Goal: Task Accomplishment & Management: Manage account settings

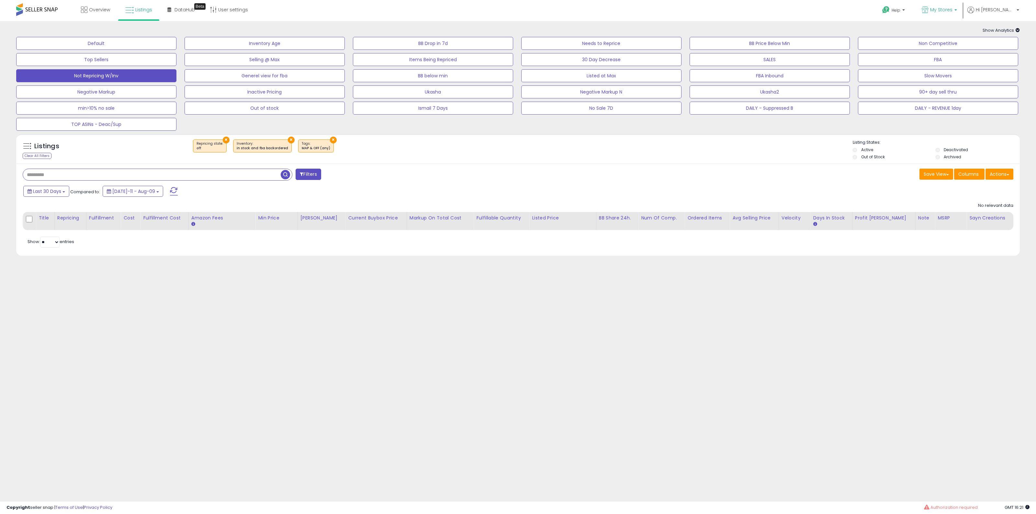
click at [952, 10] on span "My Stores" at bounding box center [941, 9] width 22 height 6
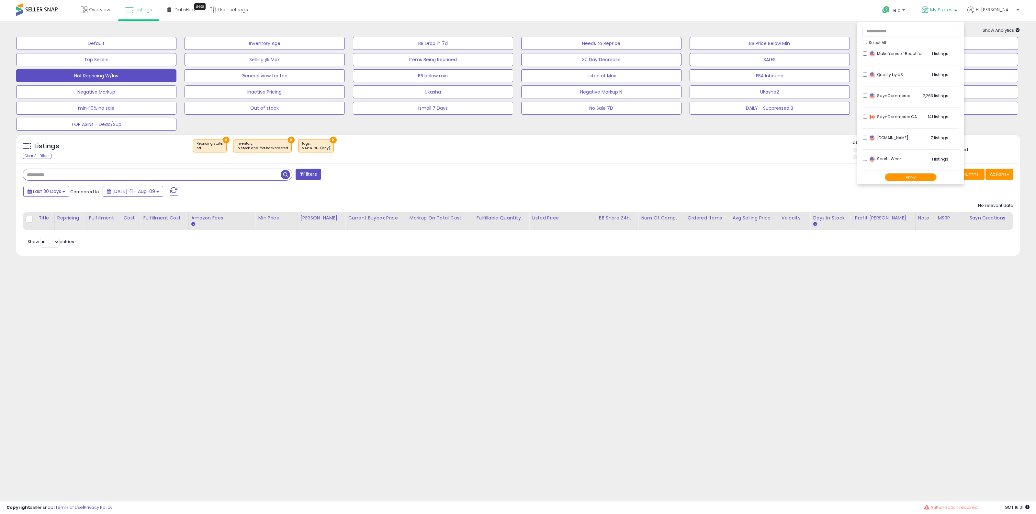
scroll to position [216, 0]
click at [936, 175] on button "Apply" at bounding box center [911, 177] width 52 height 8
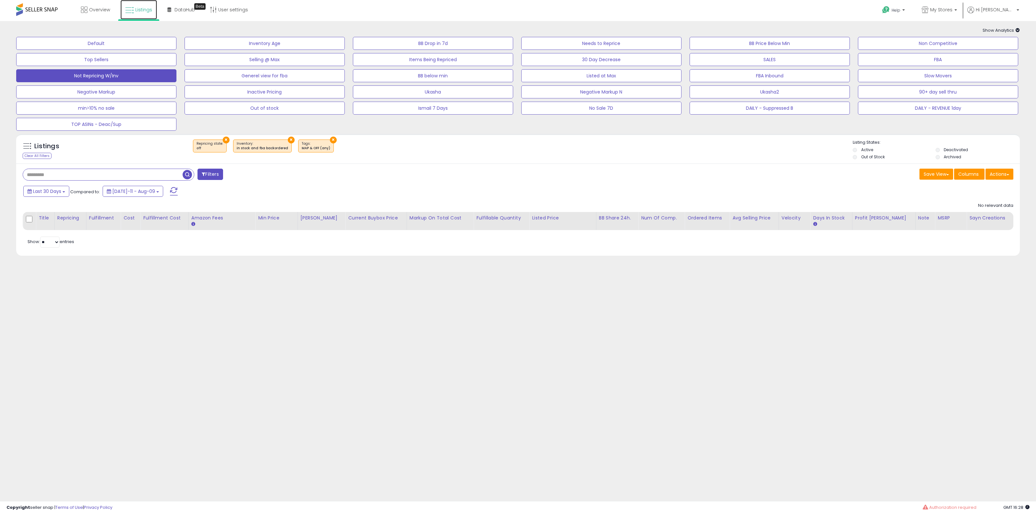
click at [140, 14] on link "Listings" at bounding box center [138, 9] width 37 height 19
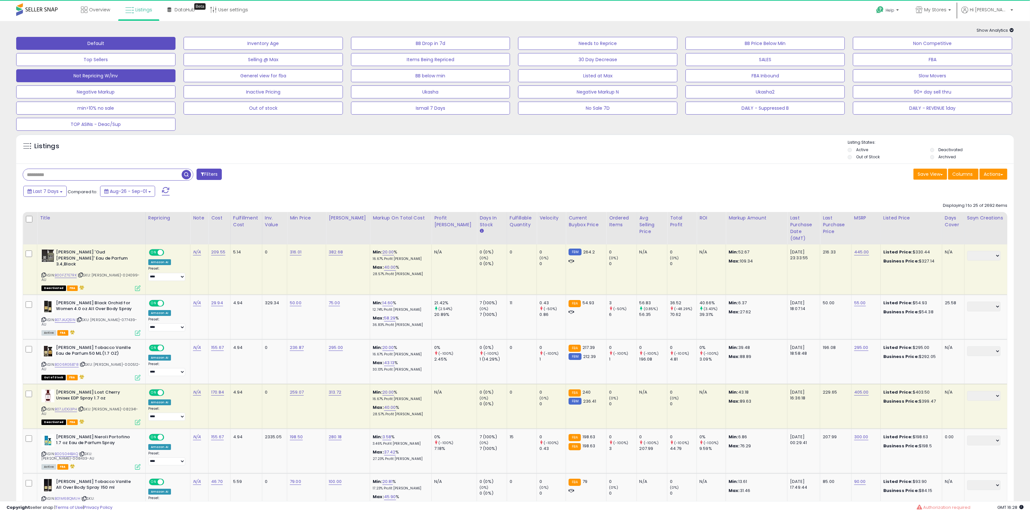
click at [163, 74] on button "Not Repricing W/Inv" at bounding box center [95, 75] width 159 height 13
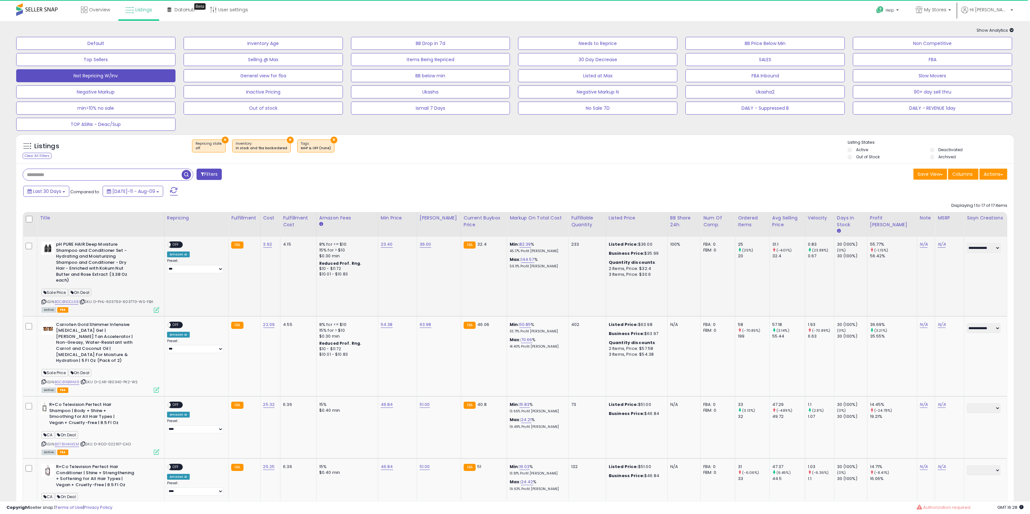
click at [83, 294] on span "On Deal" at bounding box center [80, 292] width 23 height 7
copy span "On Deal"
click at [219, 181] on div "Filters" at bounding box center [266, 175] width 497 height 13
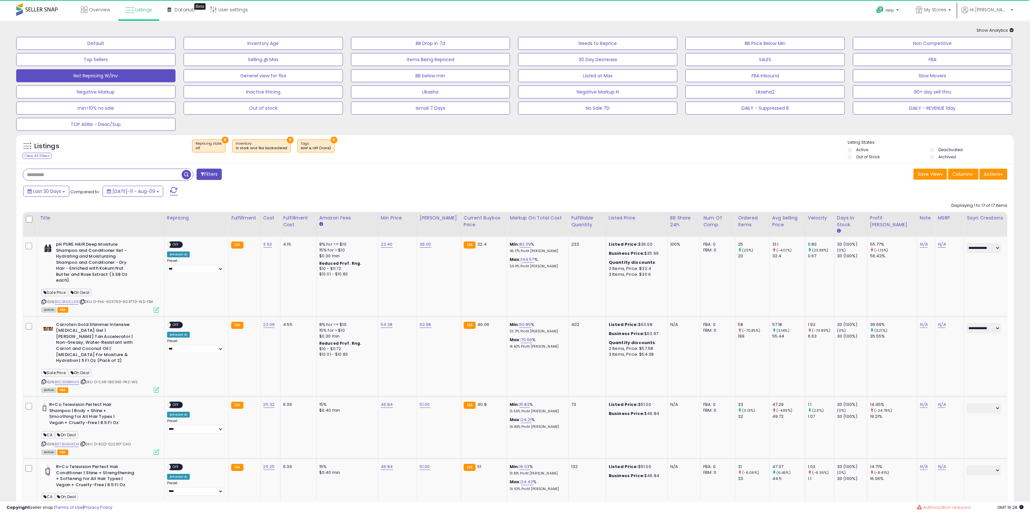
click at [220, 177] on button "Filters" at bounding box center [208, 174] width 25 height 11
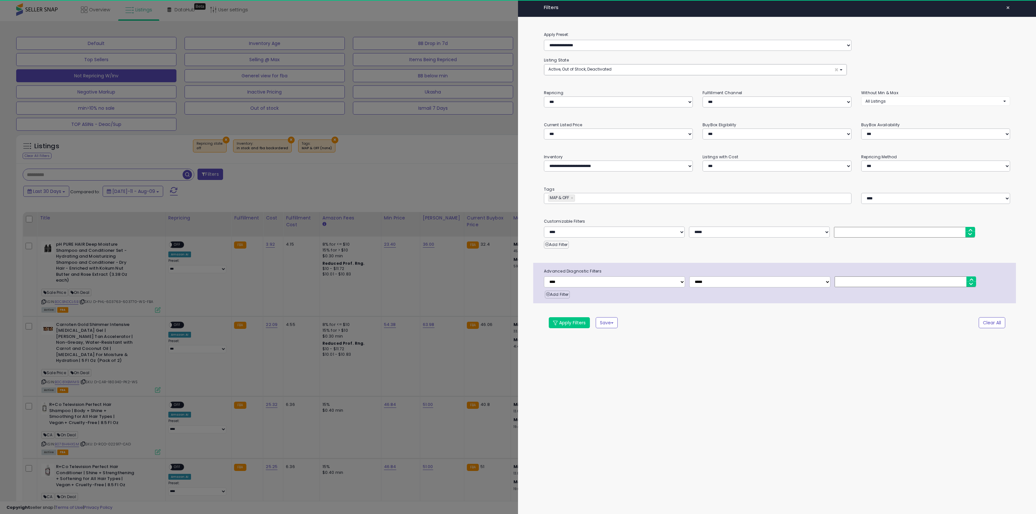
click at [596, 201] on div "********* MAP & OFF ×" at bounding box center [697, 198] width 307 height 11
paste input "*******"
type input "*******"
type input "**********"
click at [663, 347] on div "**********" at bounding box center [777, 257] width 518 height 514
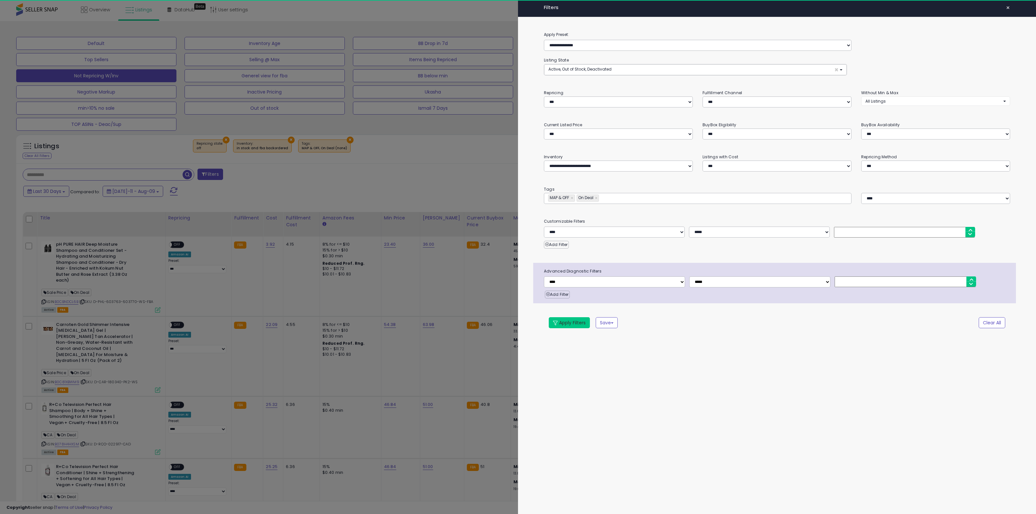
click at [565, 327] on button "Apply Filters" at bounding box center [569, 322] width 41 height 11
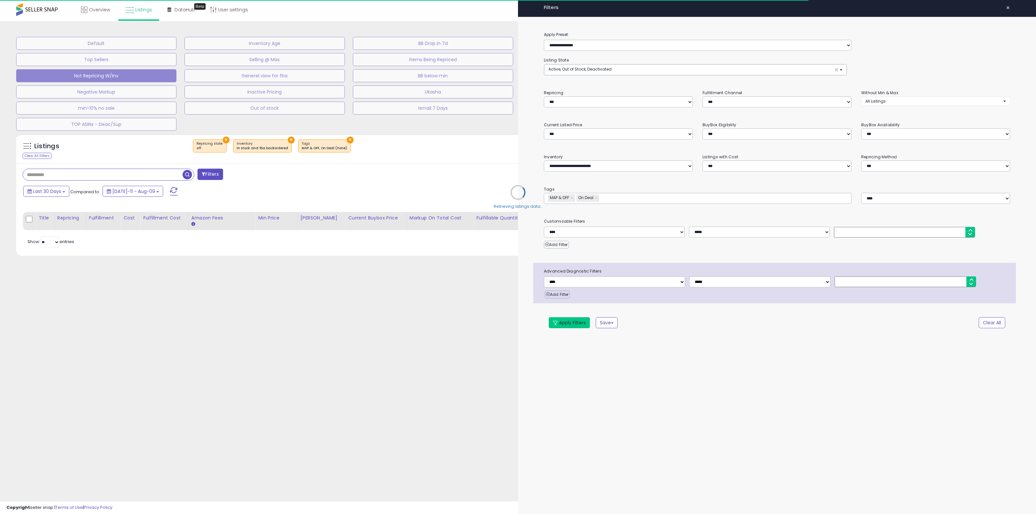
type input "**********"
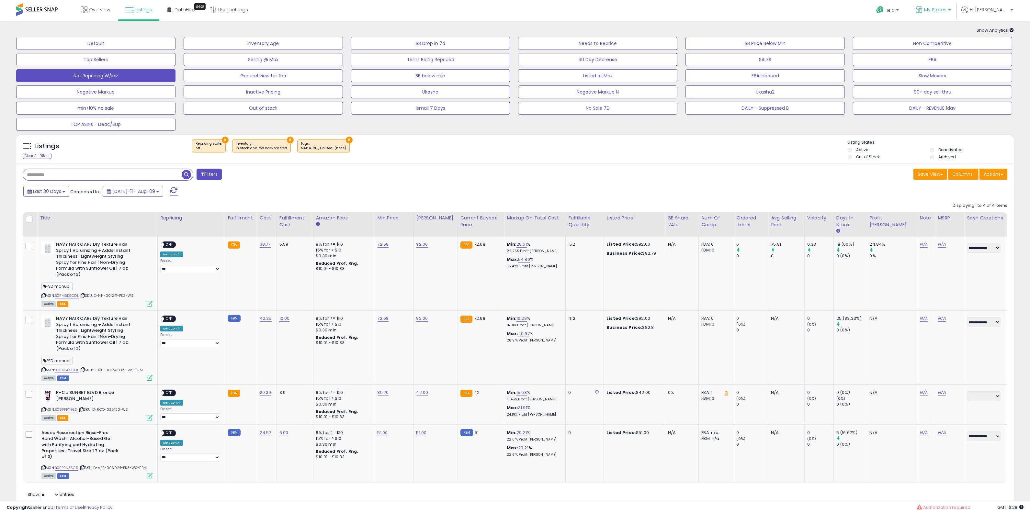
click at [955, 5] on link "My Stores" at bounding box center [932, 10] width 45 height 21
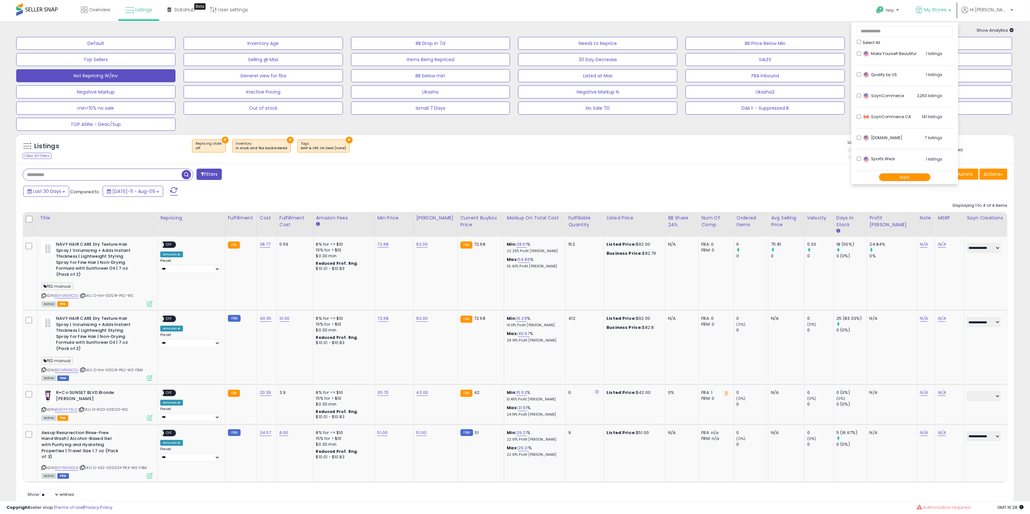
scroll to position [216, 0]
click at [885, 93] on div "SaynCommerce 2,263 listings" at bounding box center [901, 98] width 81 height 10
click at [923, 177] on button "Apply" at bounding box center [904, 177] width 52 height 8
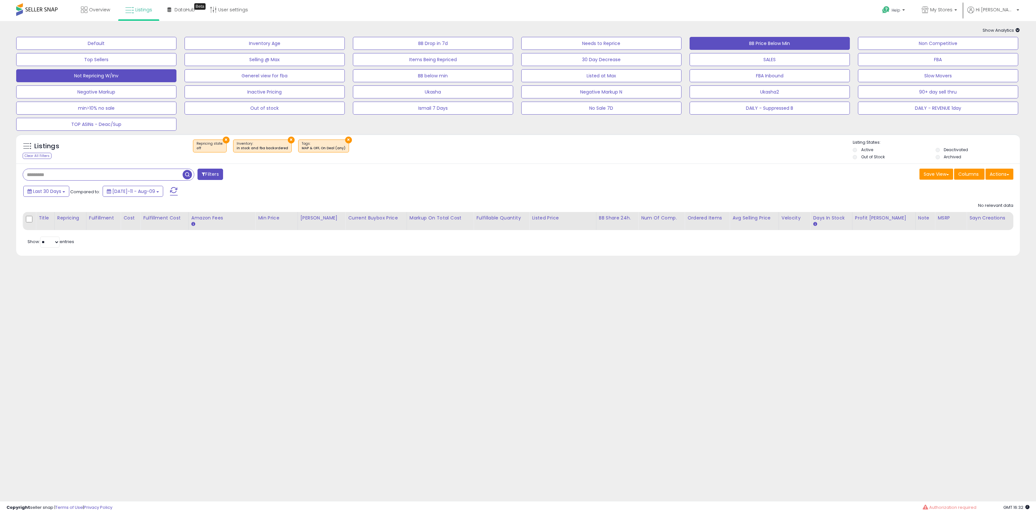
click at [773, 47] on button "BB Price Below Min" at bounding box center [769, 43] width 160 height 13
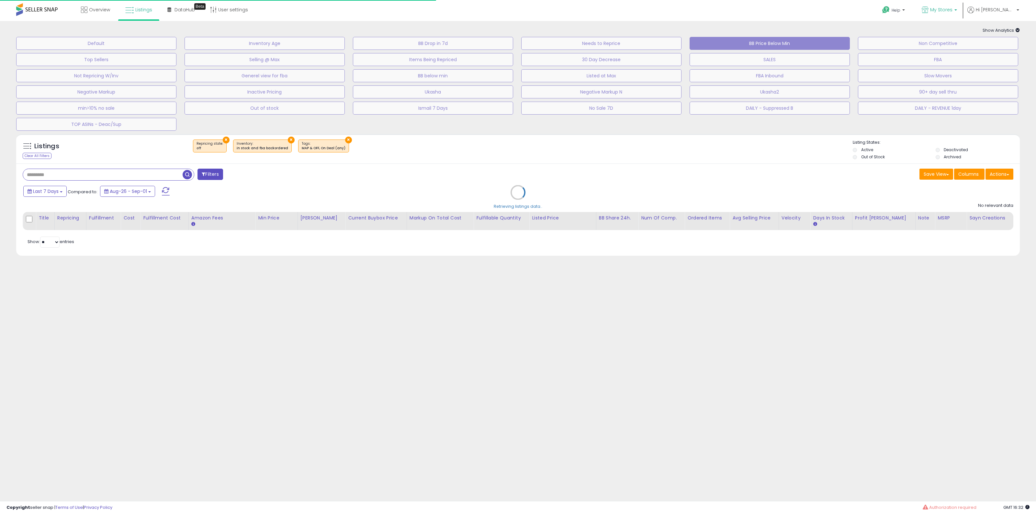
click at [958, 5] on link "My Stores" at bounding box center [939, 10] width 45 height 21
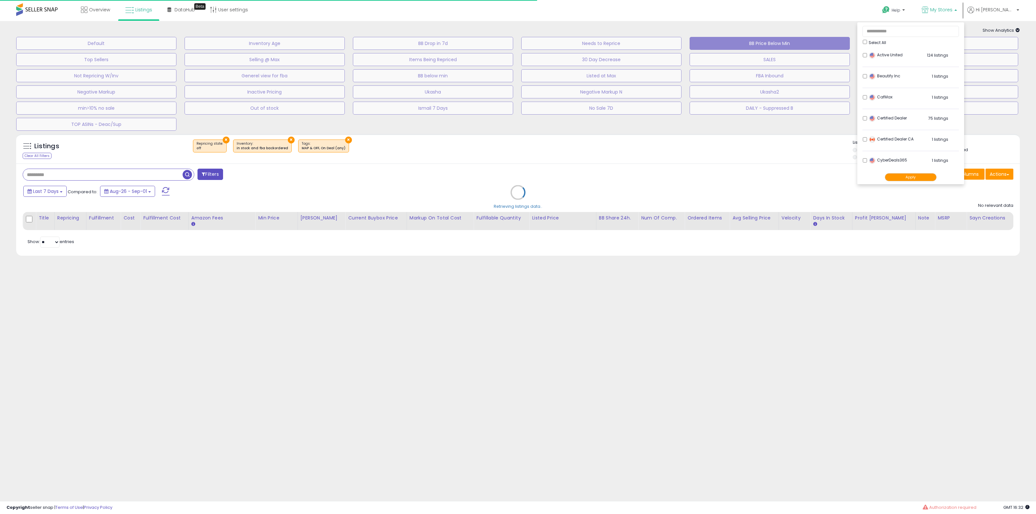
scroll to position [216, 0]
click at [766, 159] on div "Retrieving listings data.." at bounding box center [517, 197] width 1013 height 133
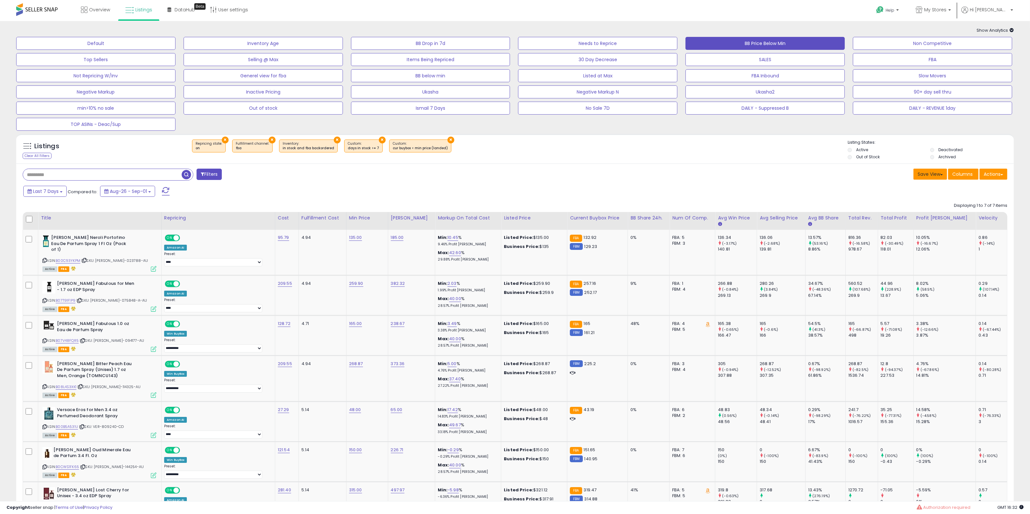
click at [945, 170] on button "Save View" at bounding box center [930, 174] width 34 height 11
click at [951, 170] on button "Columns" at bounding box center [963, 174] width 30 height 11
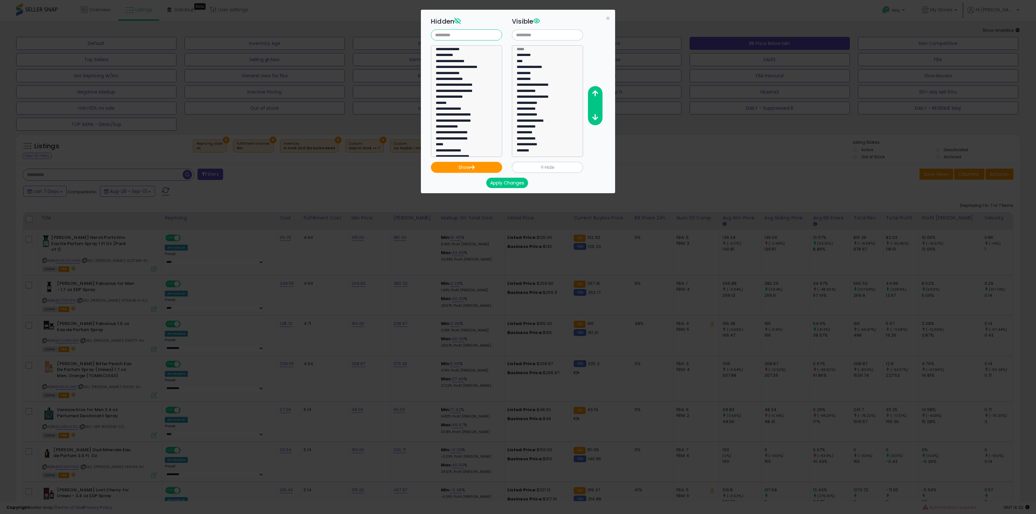
click at [453, 31] on input "text" at bounding box center [466, 34] width 71 height 11
type input "****"
select select "**********"
click at [471, 50] on option "**********" at bounding box center [463, 50] width 57 height 6
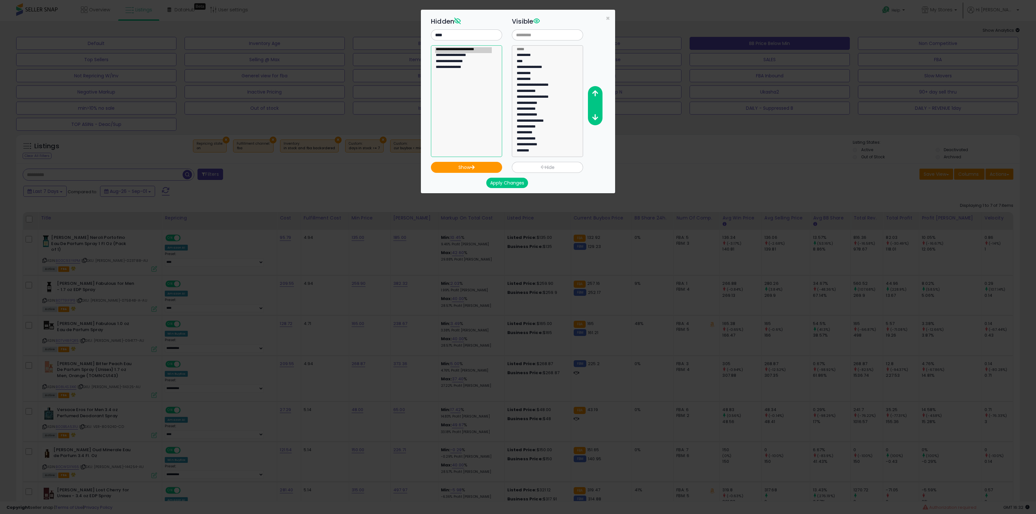
select select
click at [513, 185] on button "Apply Changes" at bounding box center [507, 183] width 42 height 10
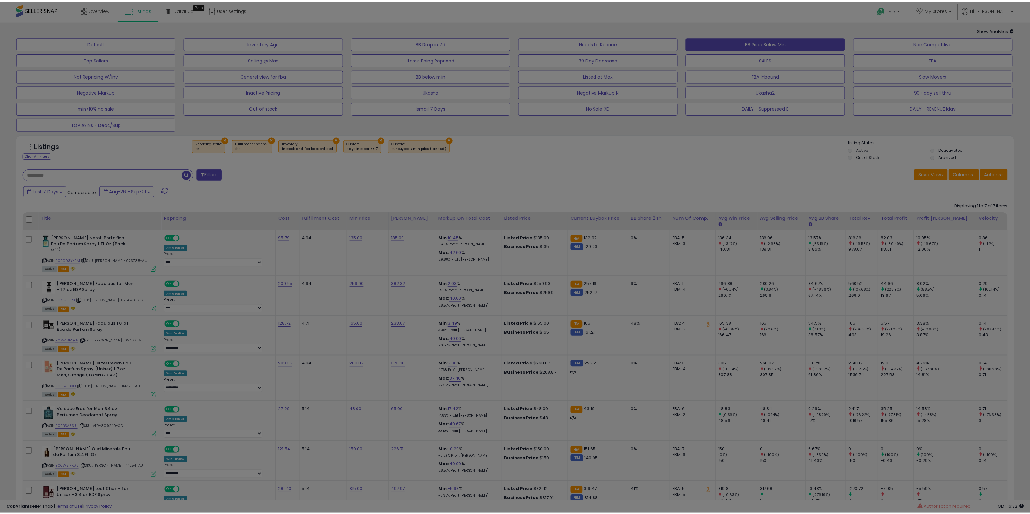
scroll to position [0, 0]
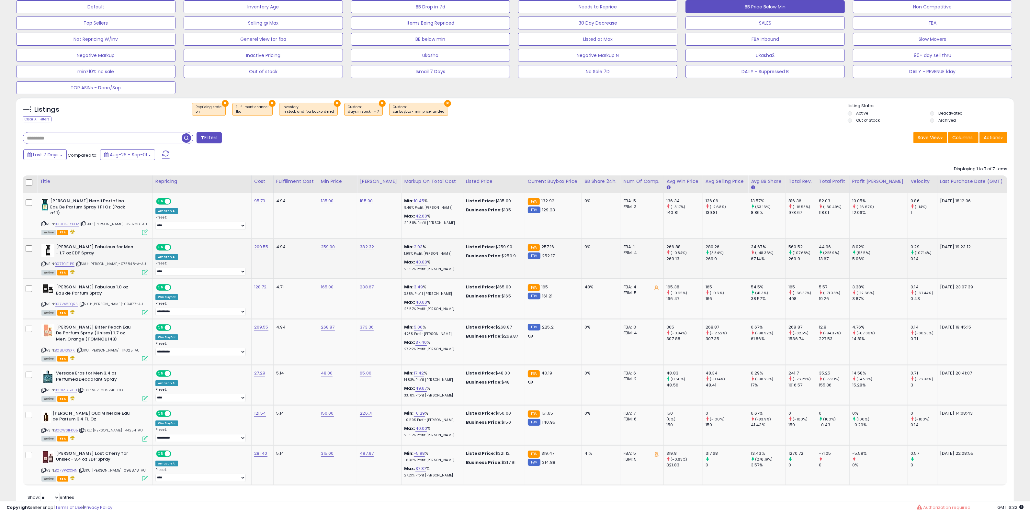
scroll to position [40, 0]
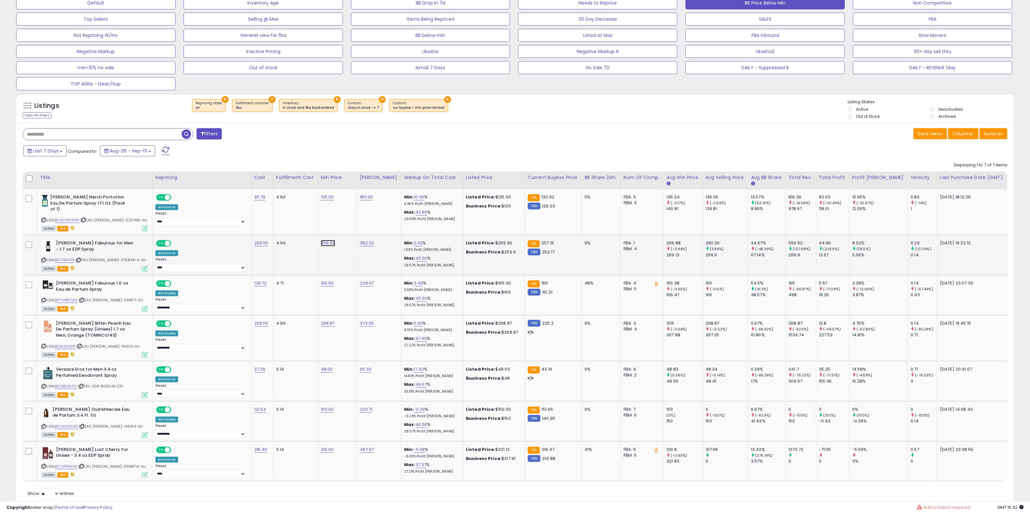
click at [329, 240] on link "259.90" at bounding box center [328, 243] width 14 height 6
type input "*****"
click button "submit" at bounding box center [343, 221] width 11 height 10
click at [64, 257] on link "B07T91F1P9" at bounding box center [65, 260] width 20 height 6
click at [680, 152] on div "Last 7 Days Compared to: Aug-26 - Sep-01" at bounding box center [391, 151] width 738 height 15
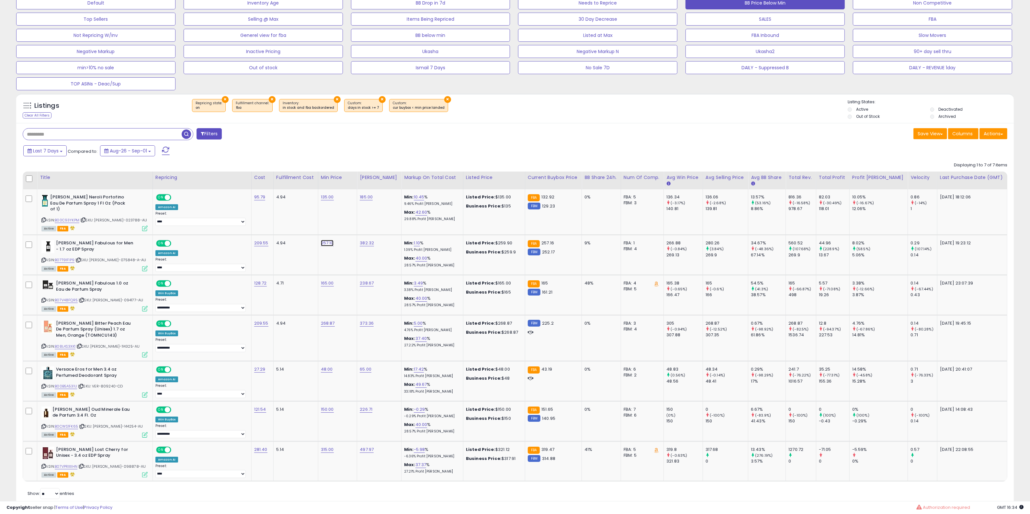
click at [331, 240] on link "257.10" at bounding box center [327, 243] width 13 height 6
type input "***"
click button "submit" at bounding box center [342, 221] width 11 height 10
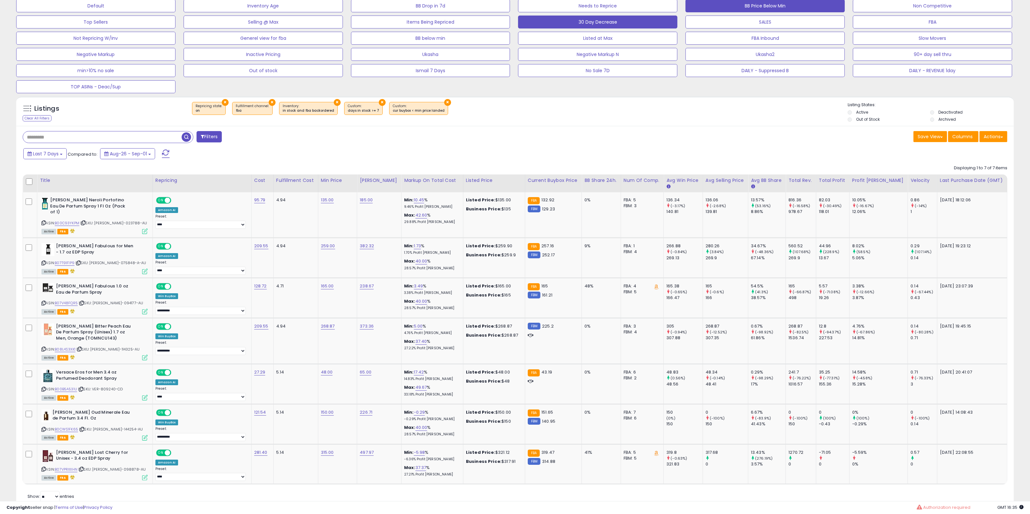
scroll to position [0, 0]
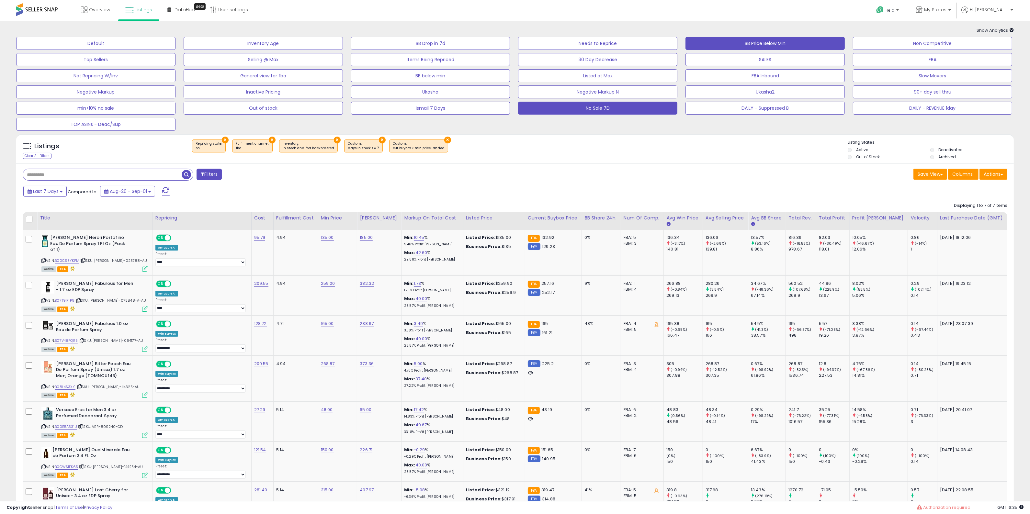
click at [612, 107] on button "No Sale 7D" at bounding box center [597, 108] width 159 height 13
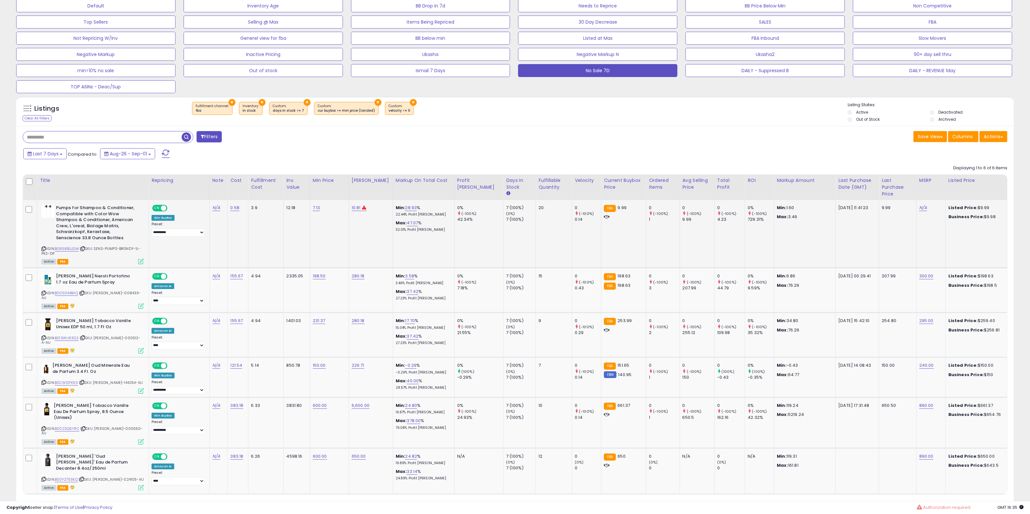
scroll to position [42, 0]
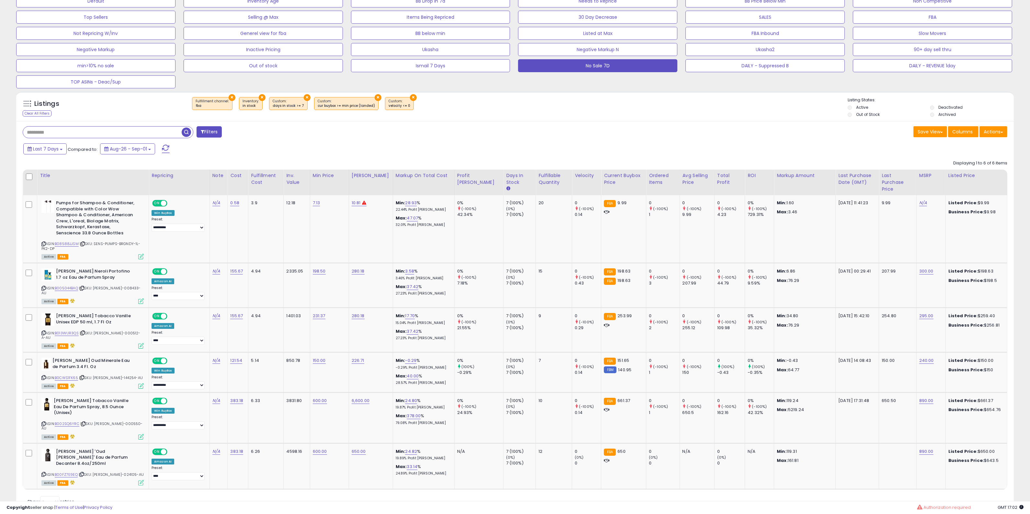
click at [836, 151] on div "Last 7 Days Compared to: Aug-26 - Sep-01" at bounding box center [514, 149] width 994 height 15
click at [70, 286] on link "B005044BAQ" at bounding box center [66, 288] width 23 height 6
click at [69, 330] on link "B013WUR3QS" at bounding box center [67, 333] width 24 height 6
click at [76, 375] on link "B0CWS1FK65" at bounding box center [66, 378] width 23 height 6
click at [72, 421] on link "B002SQ6YRC" at bounding box center [67, 424] width 25 height 6
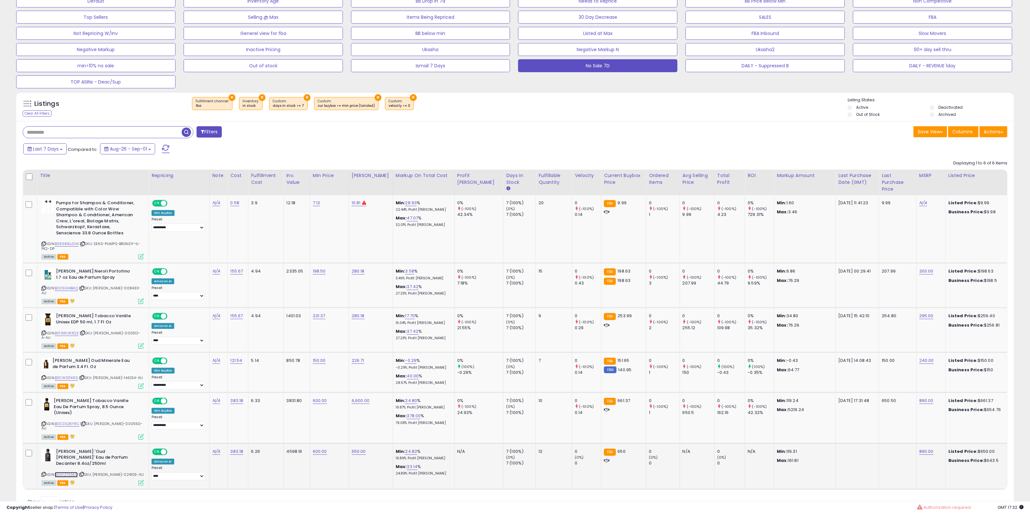
click at [63, 472] on link "B00FZ7E9EQ" at bounding box center [66, 475] width 23 height 6
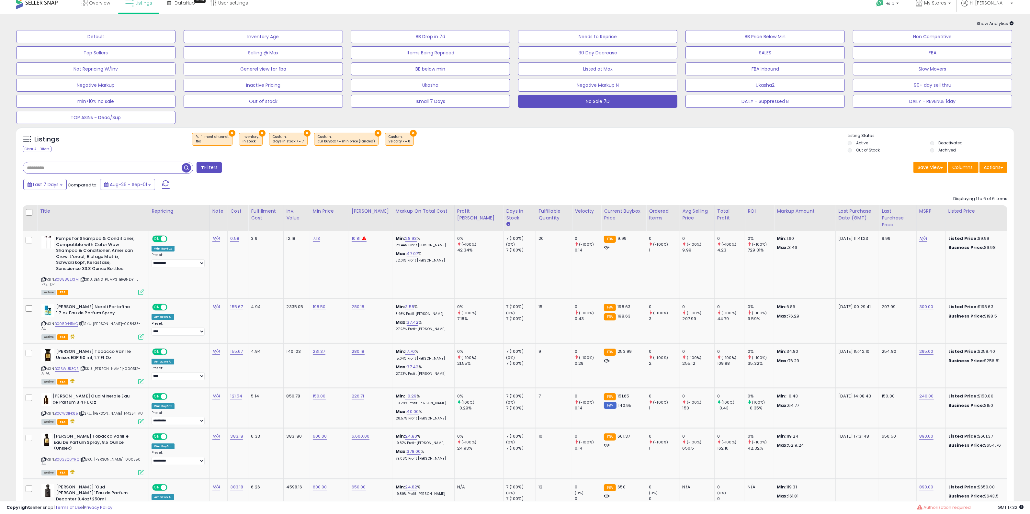
scroll to position [0, 0]
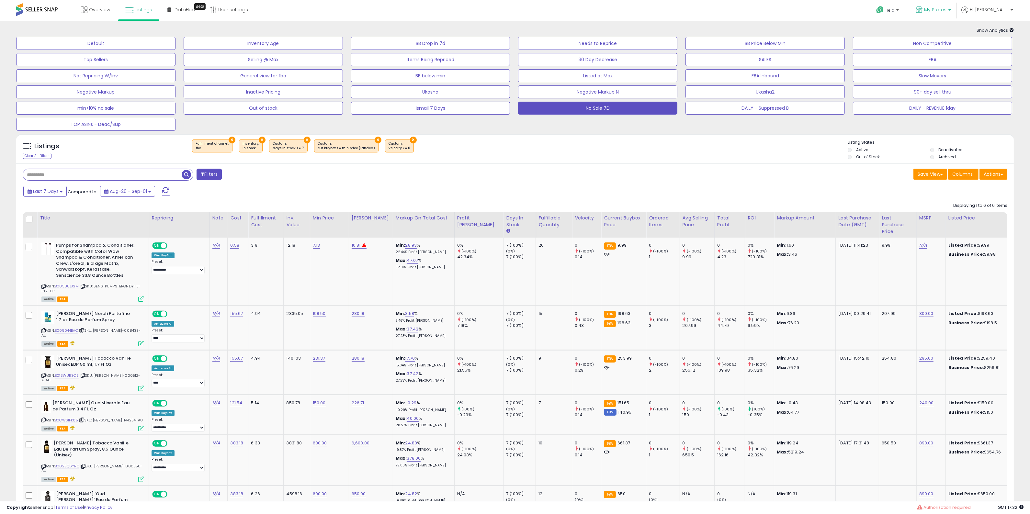
click at [946, 7] on span "My Stores" at bounding box center [935, 9] width 22 height 6
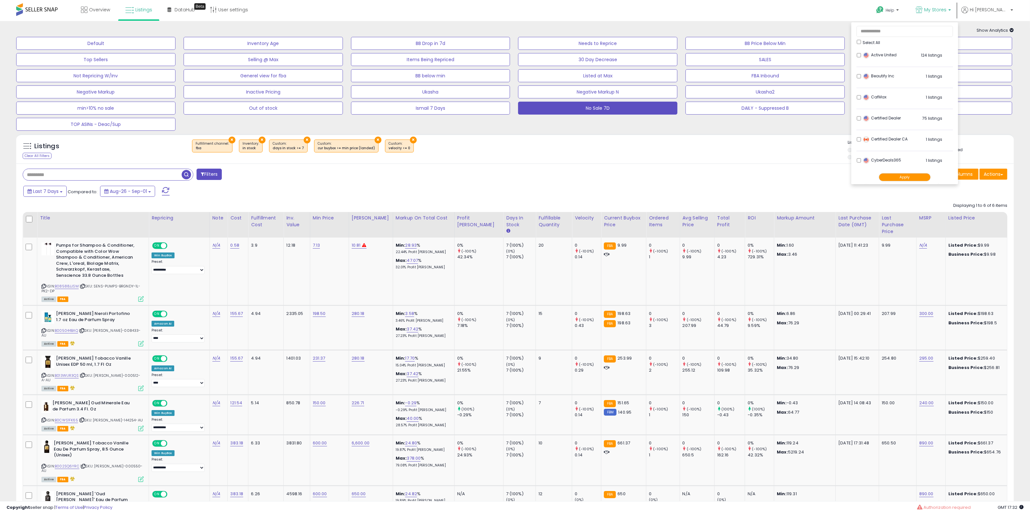
click at [599, 164] on div "Filters Save View Save As New View" at bounding box center [514, 360] width 997 height 394
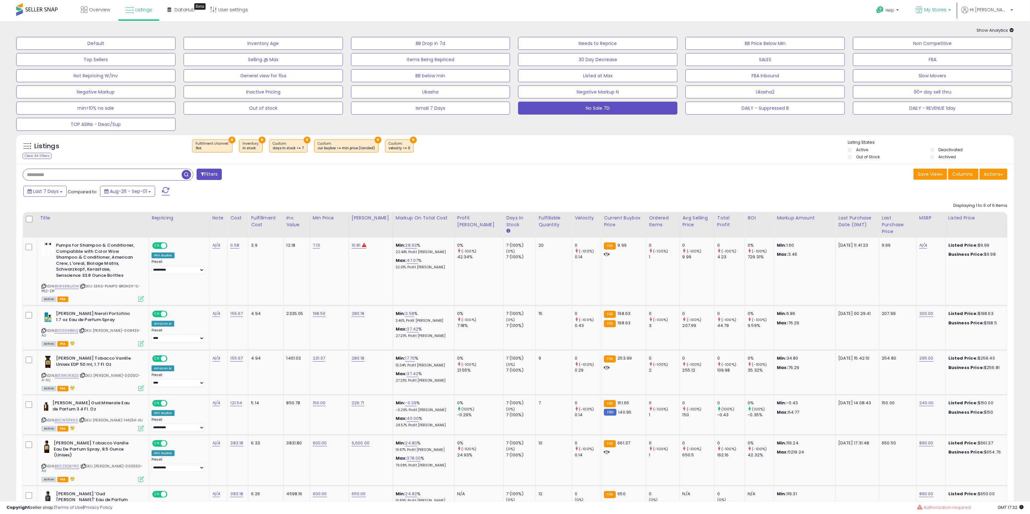
click at [955, 15] on link "My Stores" at bounding box center [932, 10] width 45 height 21
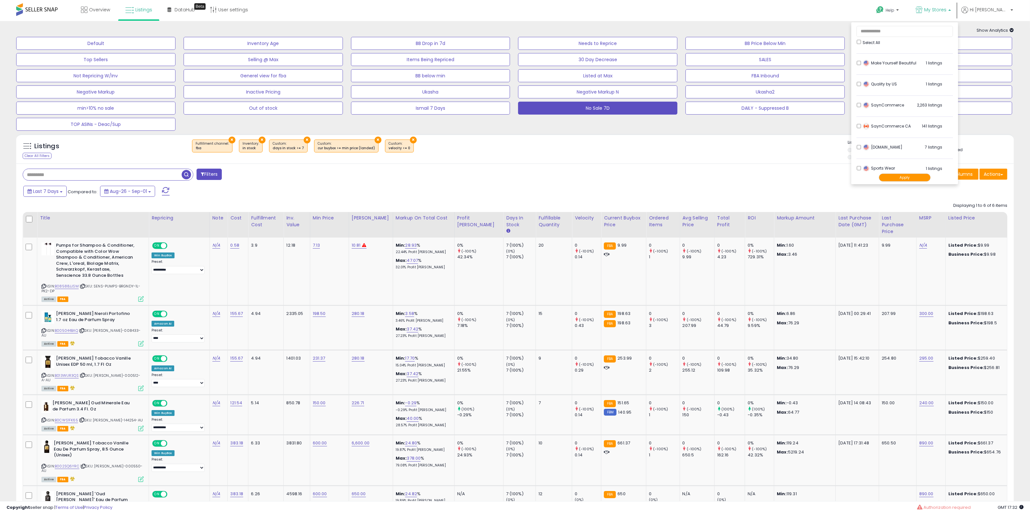
scroll to position [216, 0]
click at [885, 114] on li "SaynCommerce CA 141 listings" at bounding box center [904, 118] width 96 height 20
click at [930, 178] on button "Apply" at bounding box center [904, 177] width 52 height 8
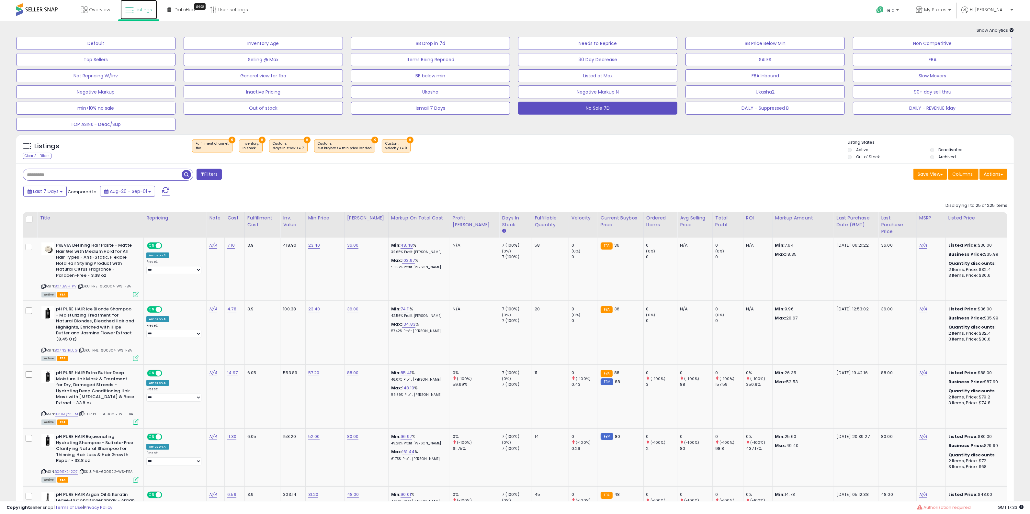
click at [155, 15] on link "Listings" at bounding box center [138, 9] width 37 height 19
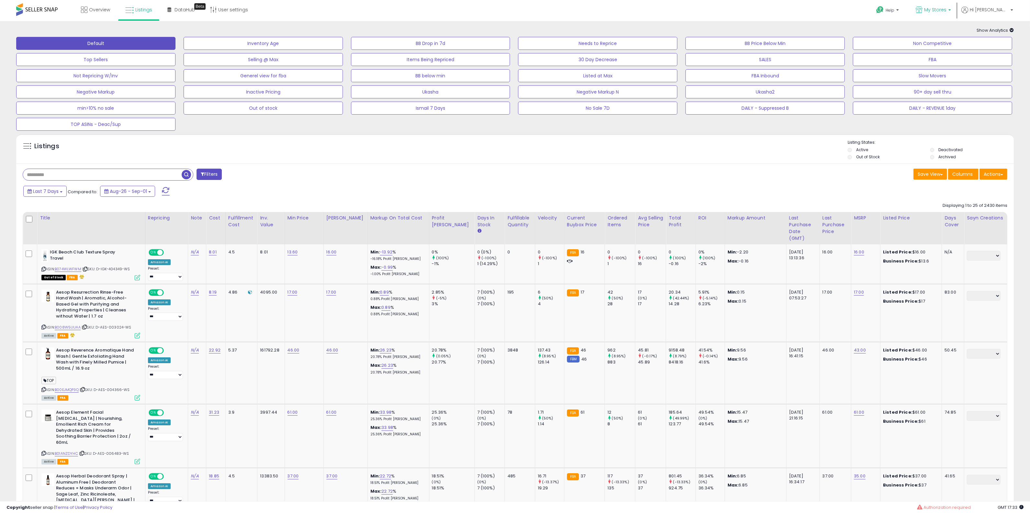
click at [951, 20] on link "My Stores" at bounding box center [932, 10] width 45 height 21
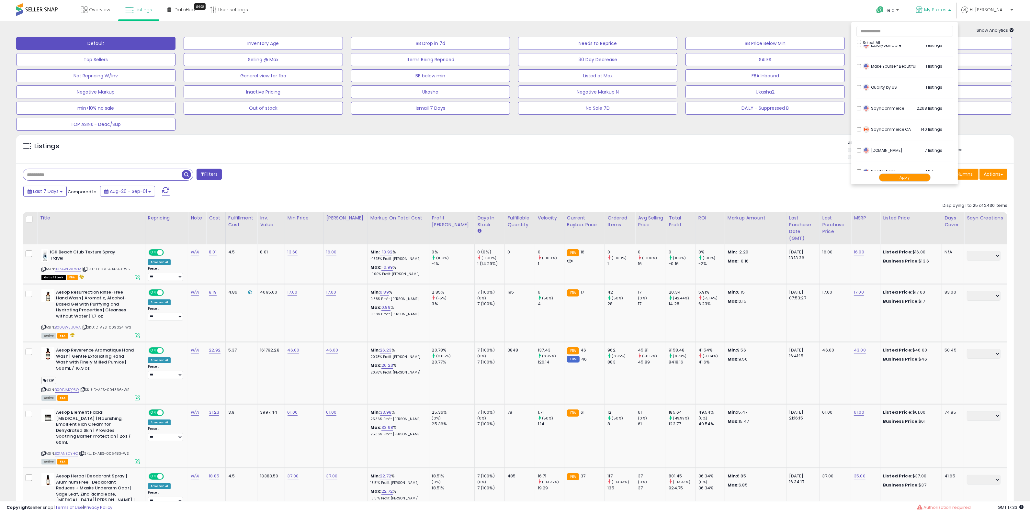
scroll to position [216, 0]
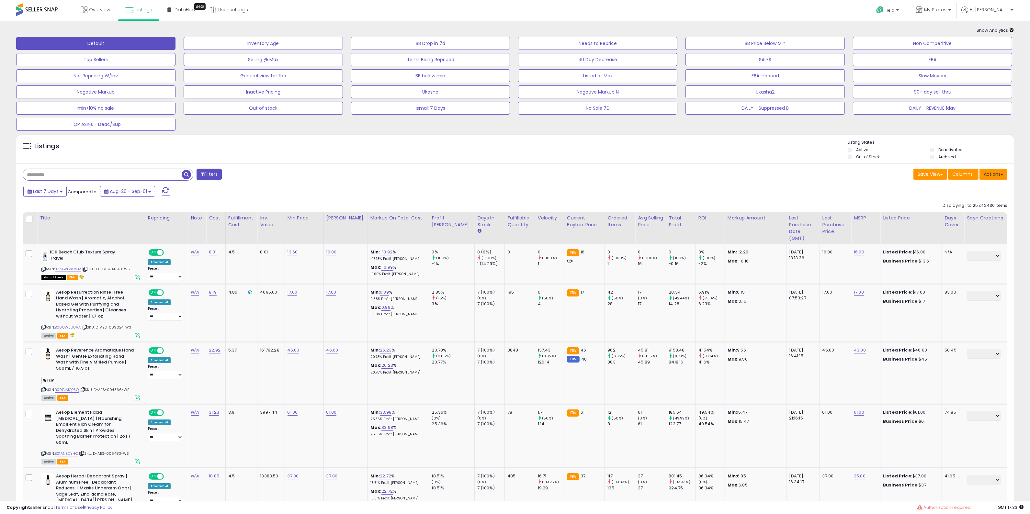
click at [1004, 172] on button "Actions" at bounding box center [993, 174] width 28 height 11
click at [974, 214] on link "Export All Columns" at bounding box center [966, 215] width 71 height 10
click at [163, 176] on input "text" at bounding box center [102, 174] width 159 height 11
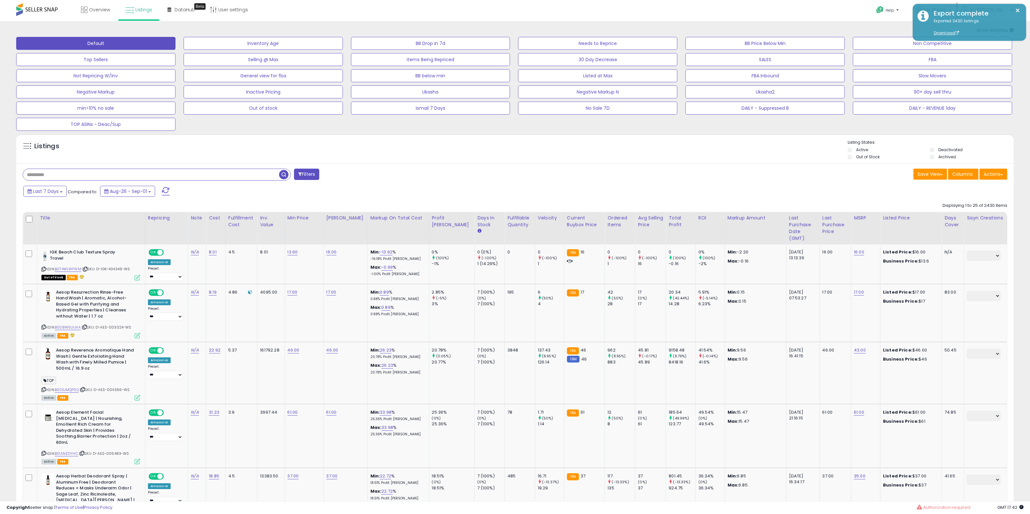
paste input "**********"
type input "**********"
click at [165, 195] on span at bounding box center [166, 191] width 8 height 8
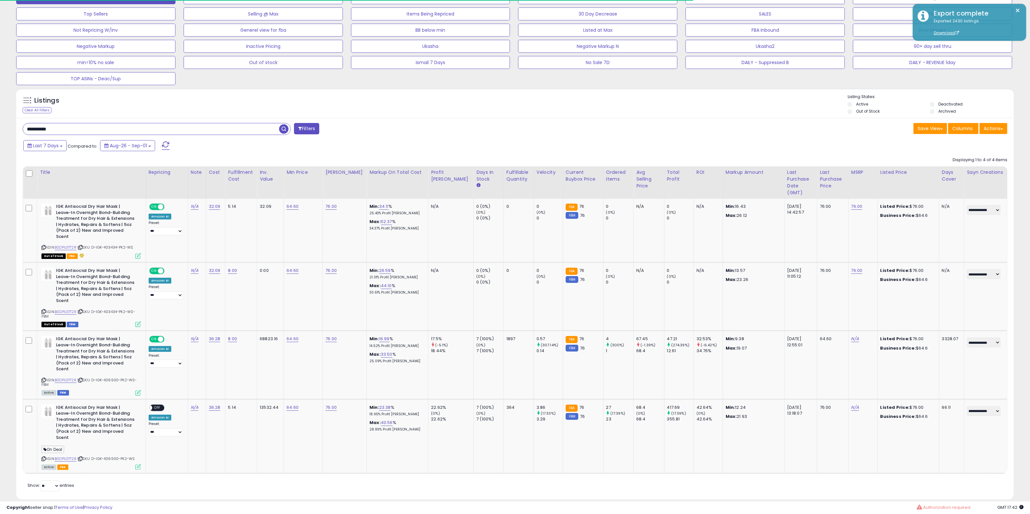
scroll to position [48, 0]
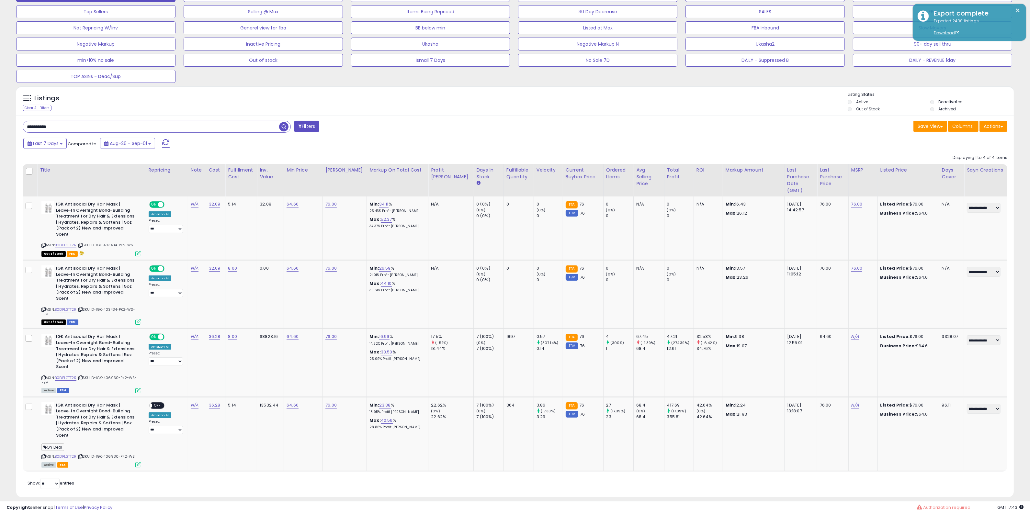
click at [172, 125] on input "**********" at bounding box center [151, 126] width 256 height 11
paste input "text"
type input "**********"
click at [162, 142] on span at bounding box center [166, 143] width 8 height 8
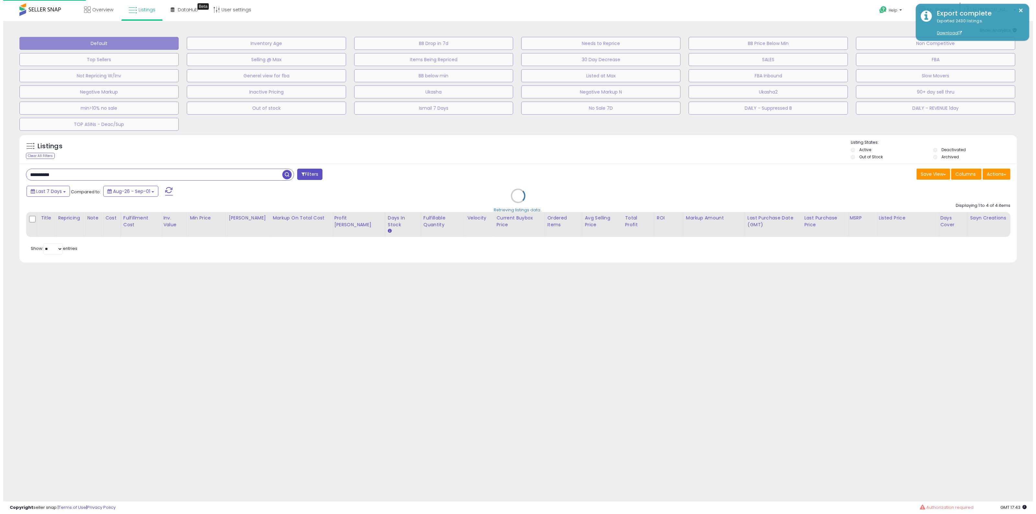
scroll to position [0, 0]
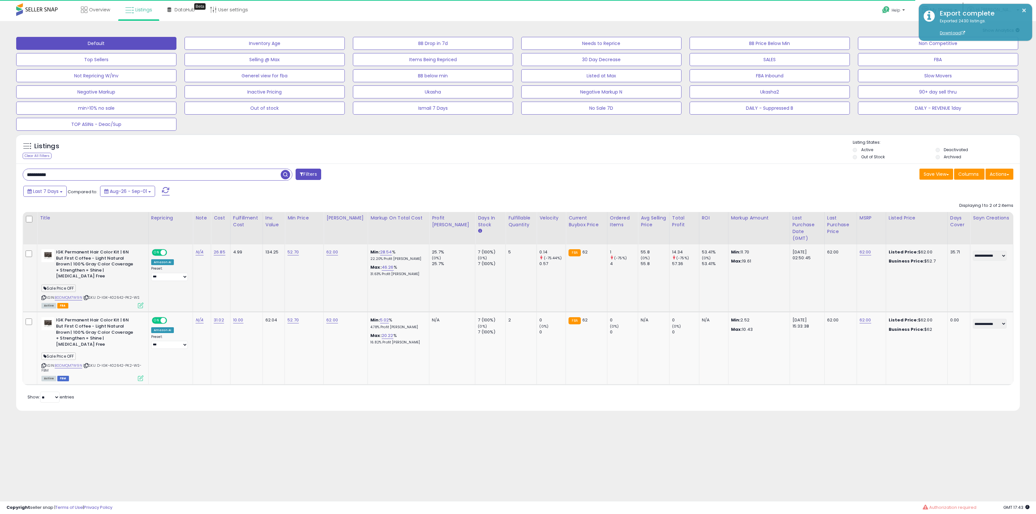
click at [143, 303] on icon at bounding box center [141, 306] width 6 height 6
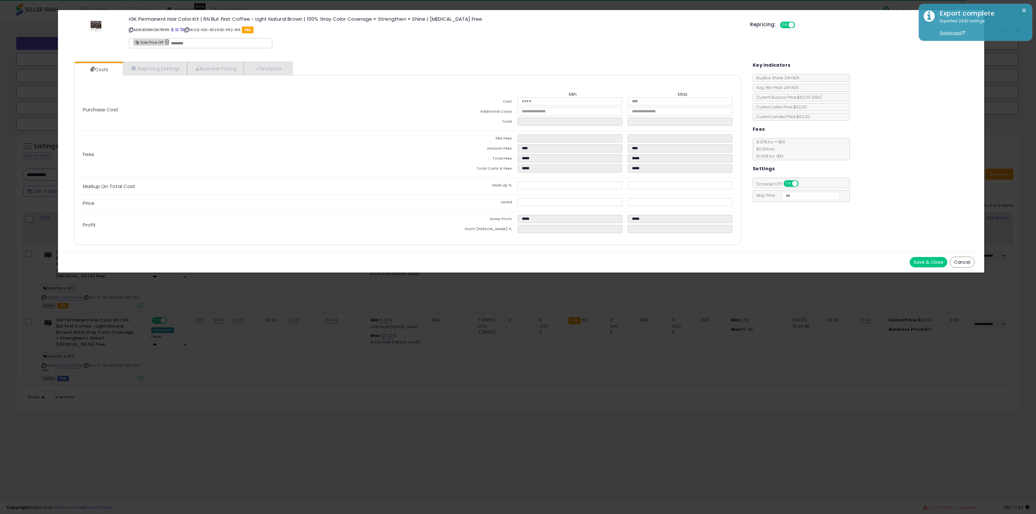
click at [165, 41] on link "×" at bounding box center [167, 42] width 4 height 6
click at [936, 264] on button "Save & Close" at bounding box center [928, 262] width 38 height 10
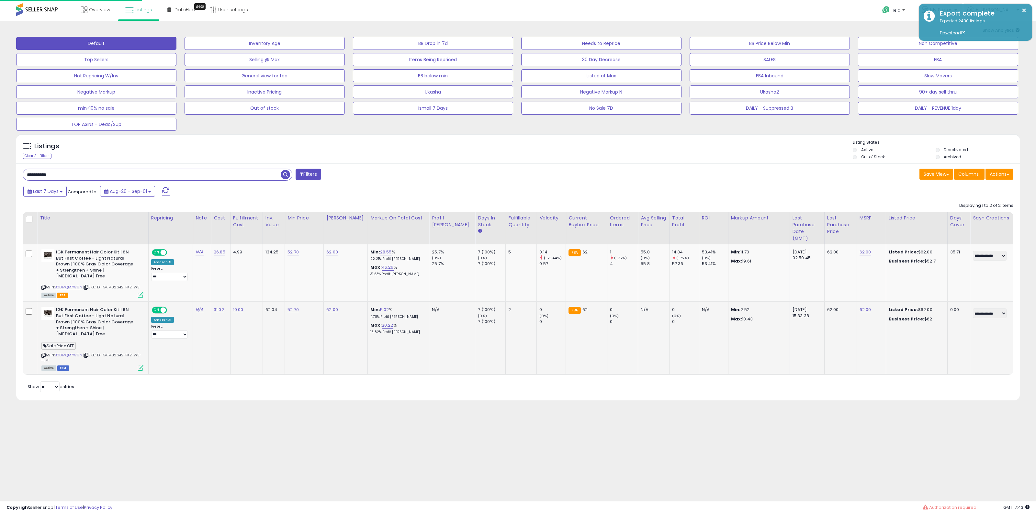
click at [143, 365] on icon at bounding box center [141, 368] width 6 height 6
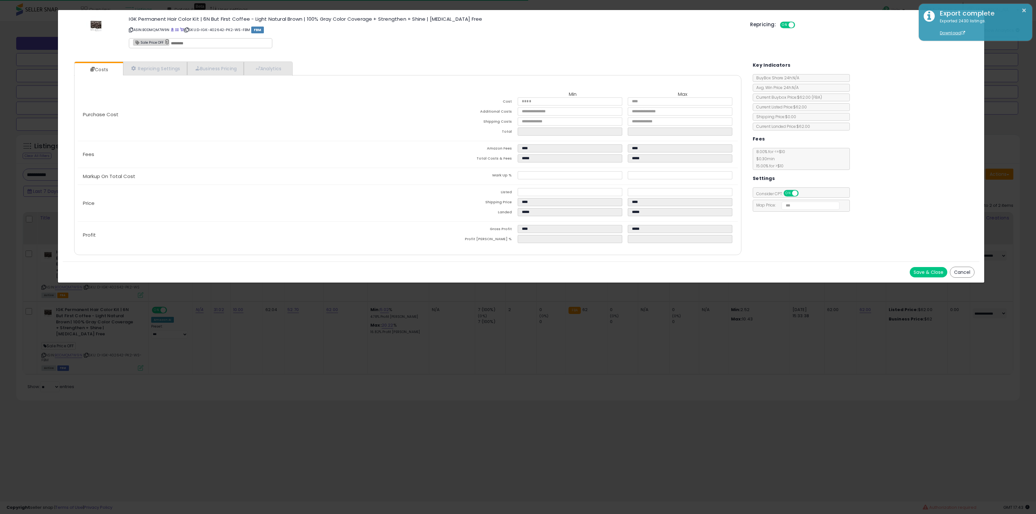
click at [165, 41] on link "×" at bounding box center [167, 42] width 4 height 6
click at [924, 269] on button "Save & Close" at bounding box center [928, 272] width 38 height 10
